Goal: Navigation & Orientation: Find specific page/section

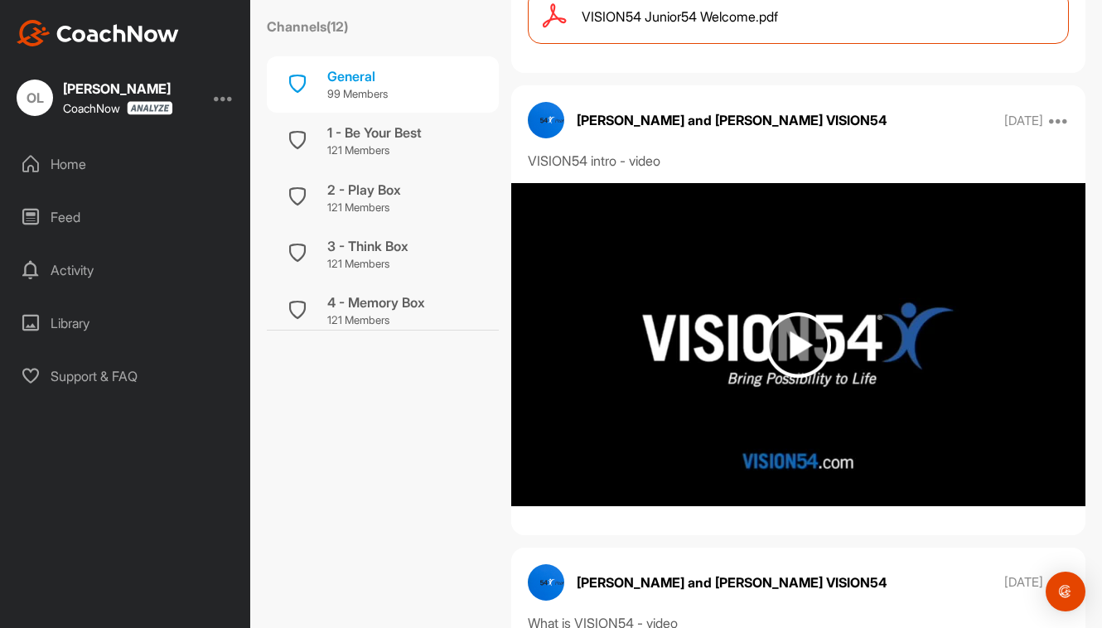
scroll to position [430, 0]
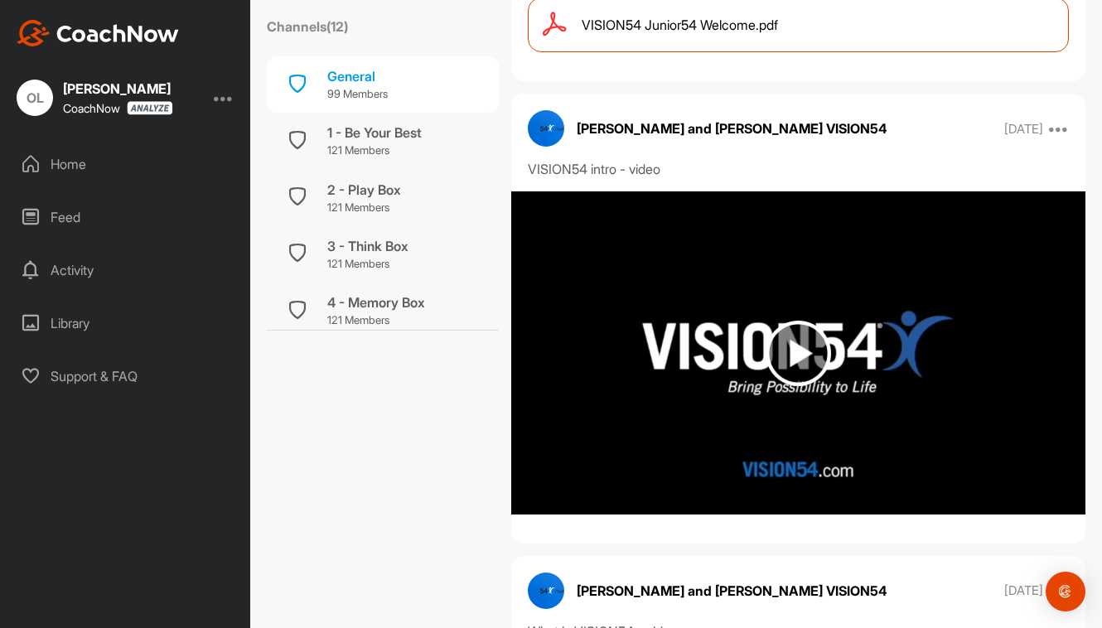
click at [793, 347] on img at bounding box center [798, 353] width 65 height 65
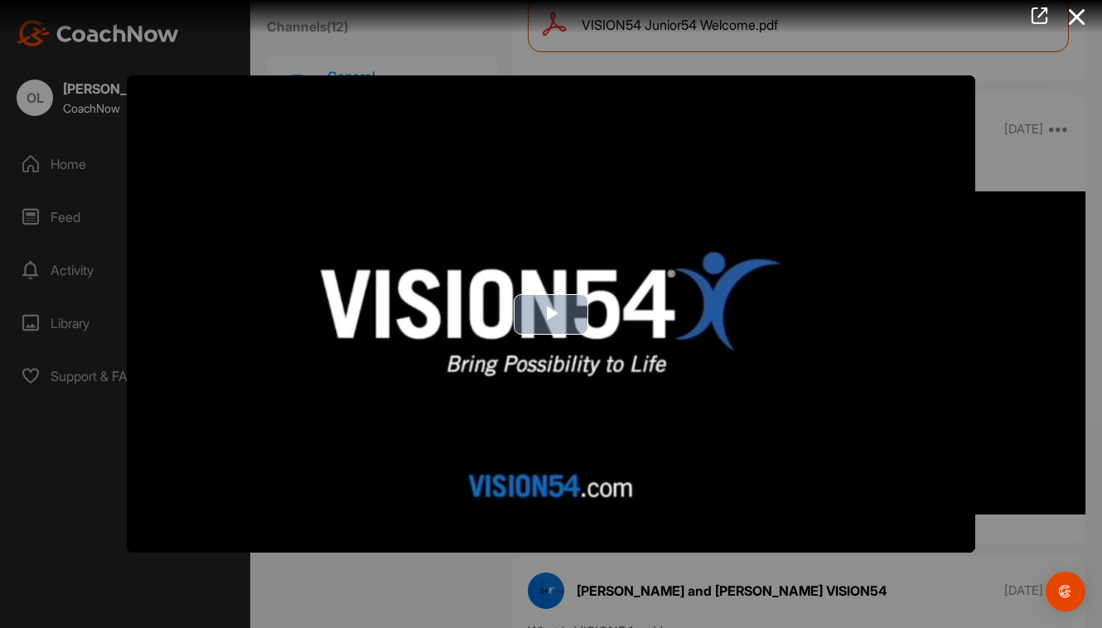
click at [551, 314] on span "Video Player" at bounding box center [551, 314] width 0 height 0
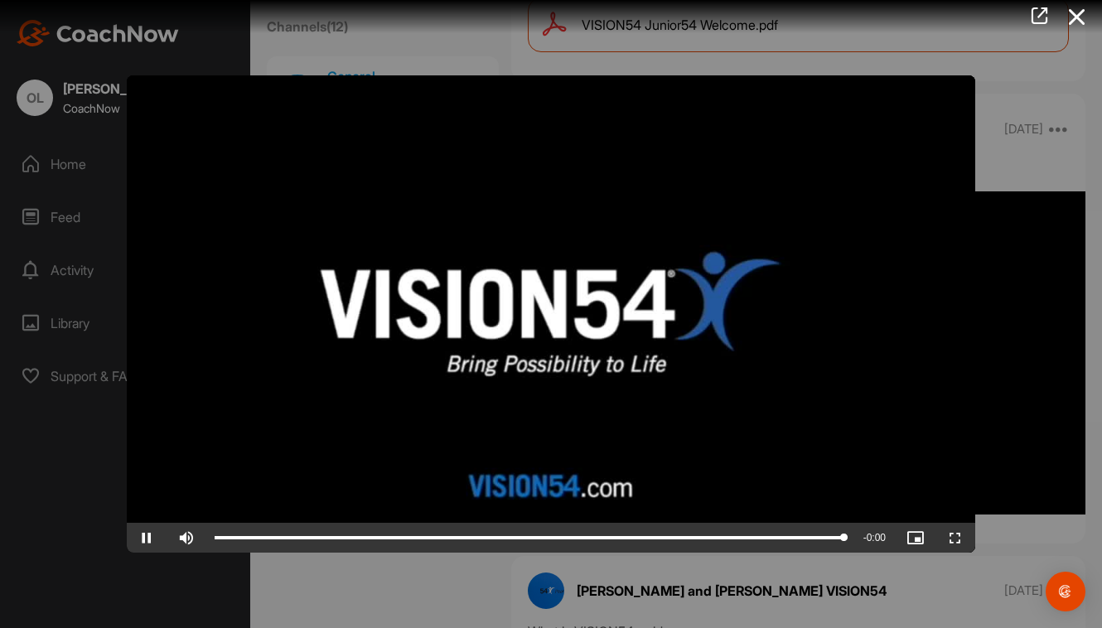
click at [422, 45] on div at bounding box center [551, 314] width 1102 height 628
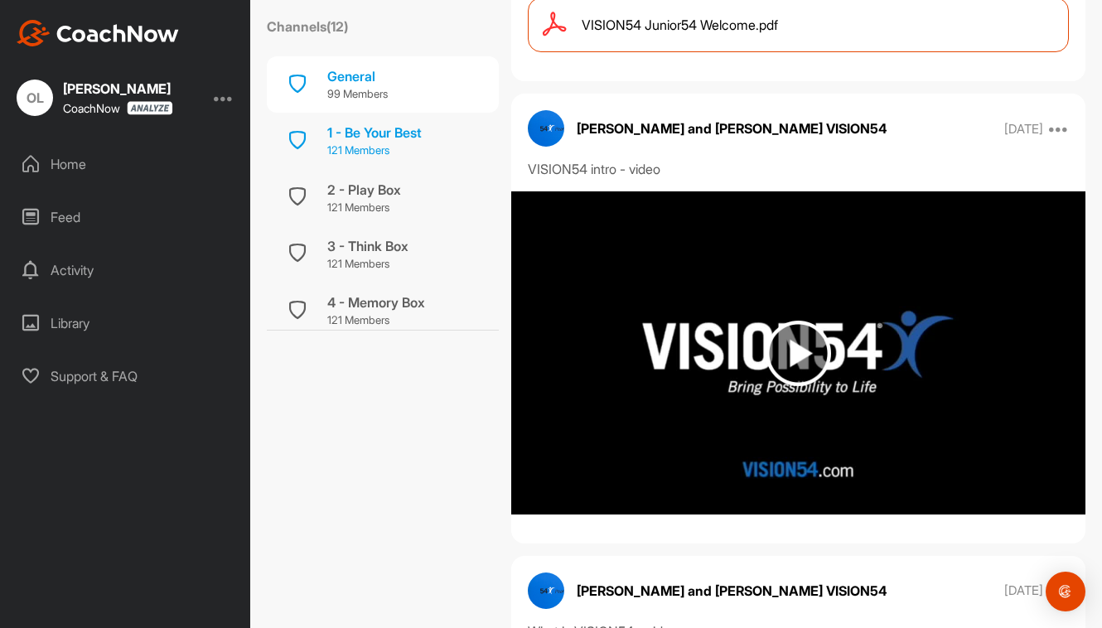
click at [400, 147] on p "121 Members" at bounding box center [374, 151] width 94 height 17
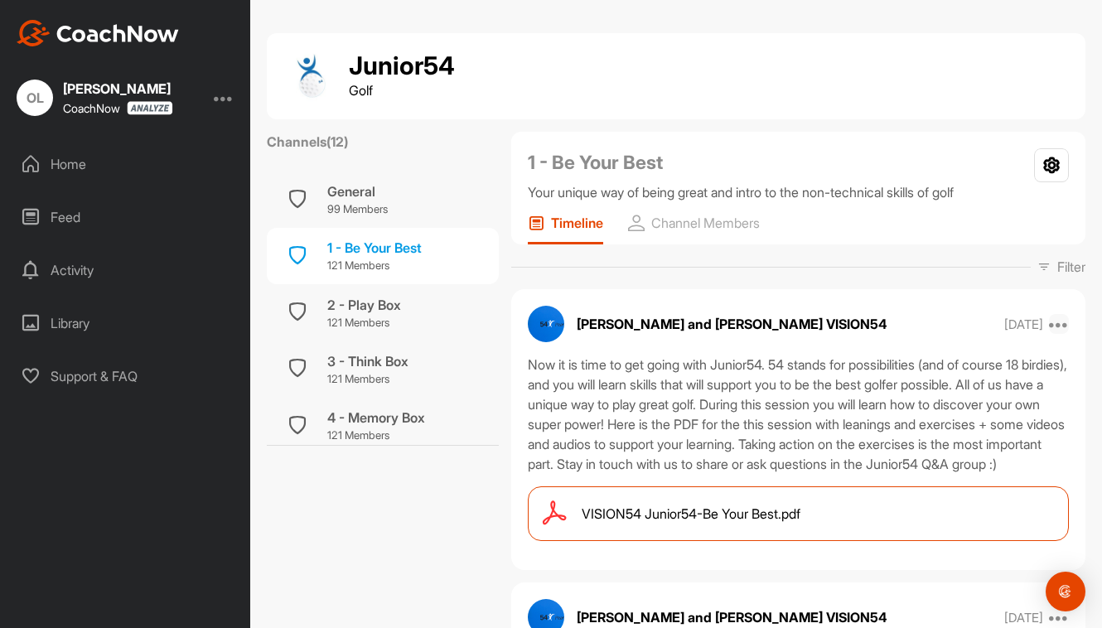
click at [1050, 327] on icon at bounding box center [1059, 324] width 20 height 20
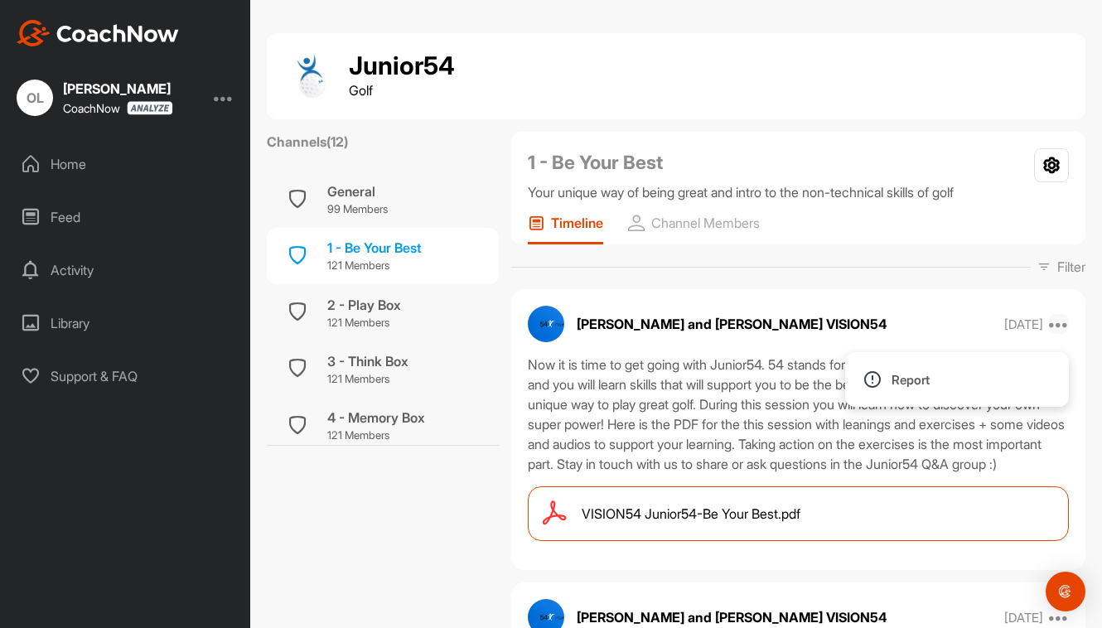
click at [1050, 327] on icon at bounding box center [1059, 324] width 20 height 20
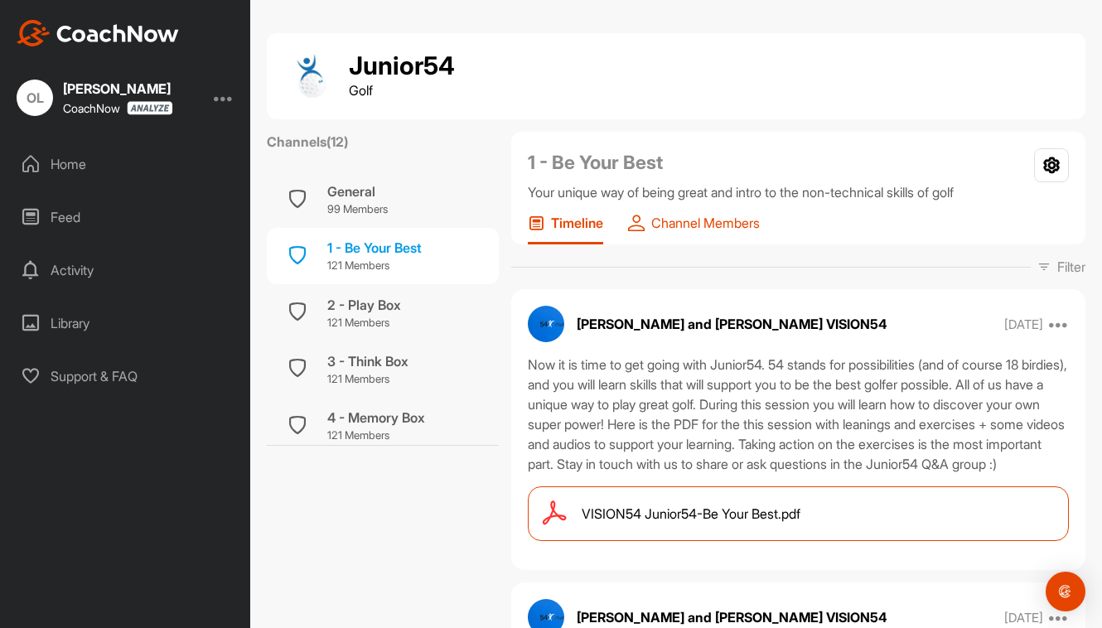
click at [694, 222] on p "Channel Members" at bounding box center [705, 223] width 109 height 17
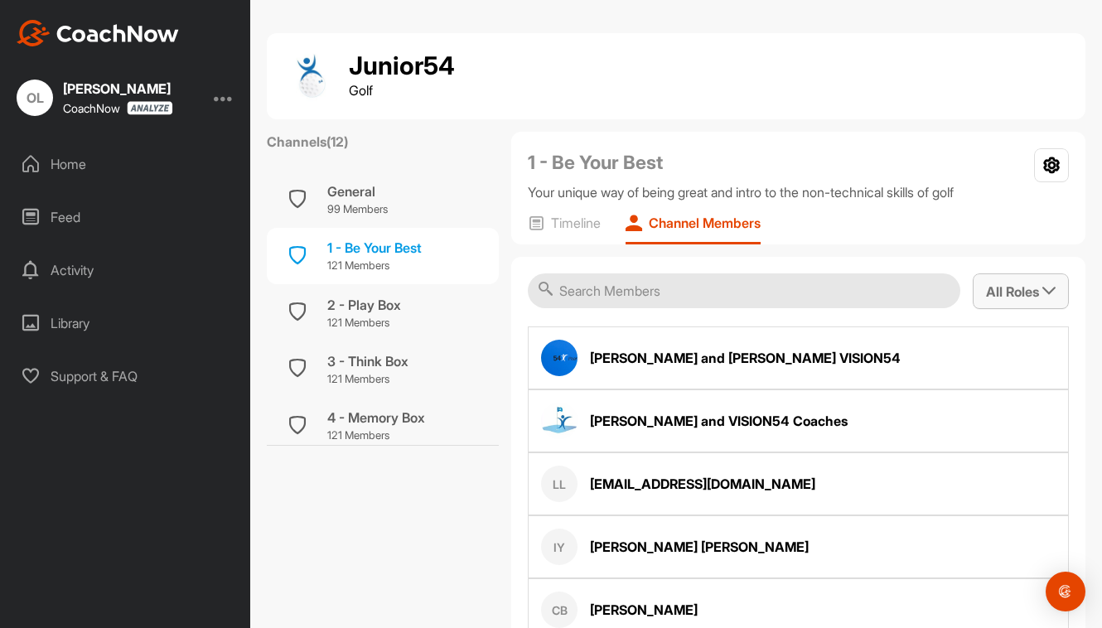
click at [1043, 289] on icon "button" at bounding box center [1049, 290] width 13 height 13
click at [1043, 290] on icon "button" at bounding box center [1049, 290] width 13 height 13
click at [372, 197] on div "General" at bounding box center [357, 191] width 60 height 20
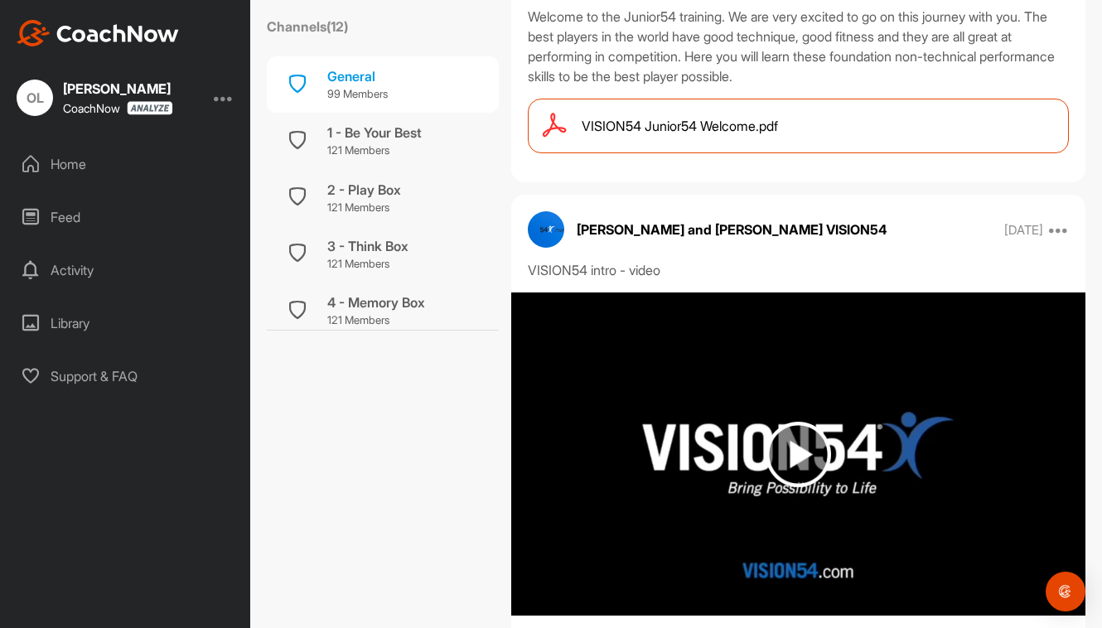
scroll to position [331, 0]
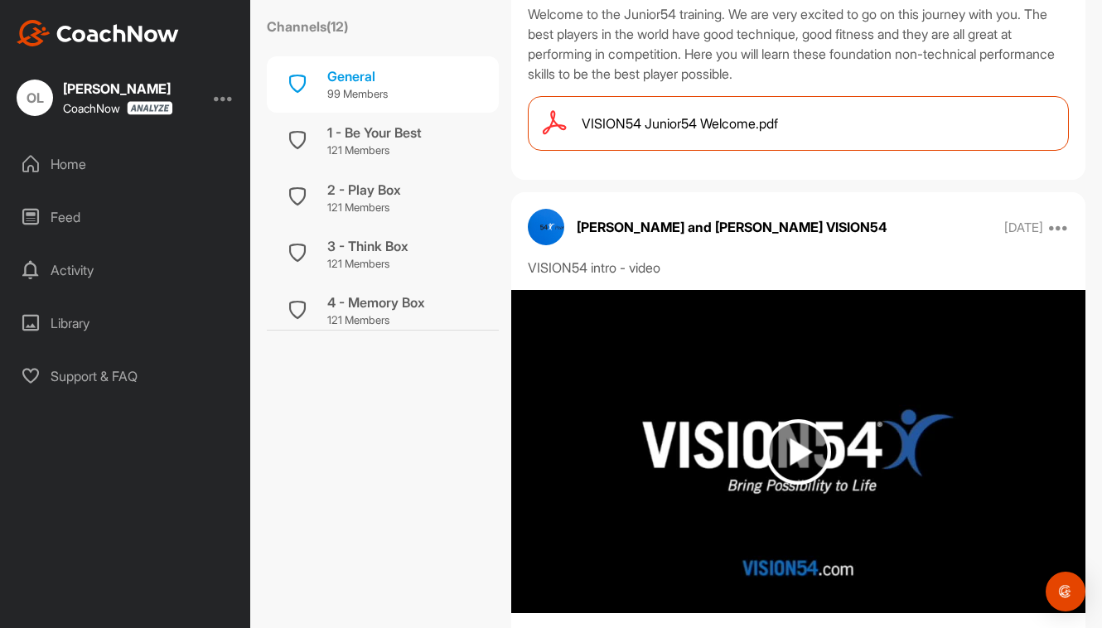
click at [738, 123] on span "VISION54 Junior54 Welcome.pdf" at bounding box center [680, 124] width 196 height 20
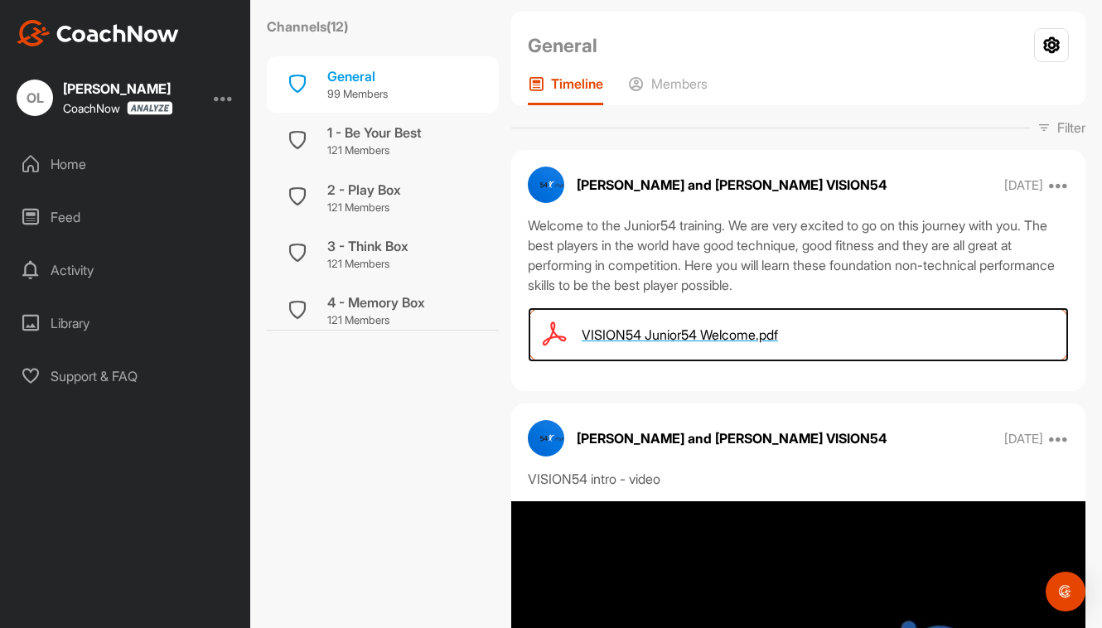
scroll to position [99, 0]
